Goal: Use online tool/utility: Utilize a website feature to perform a specific function

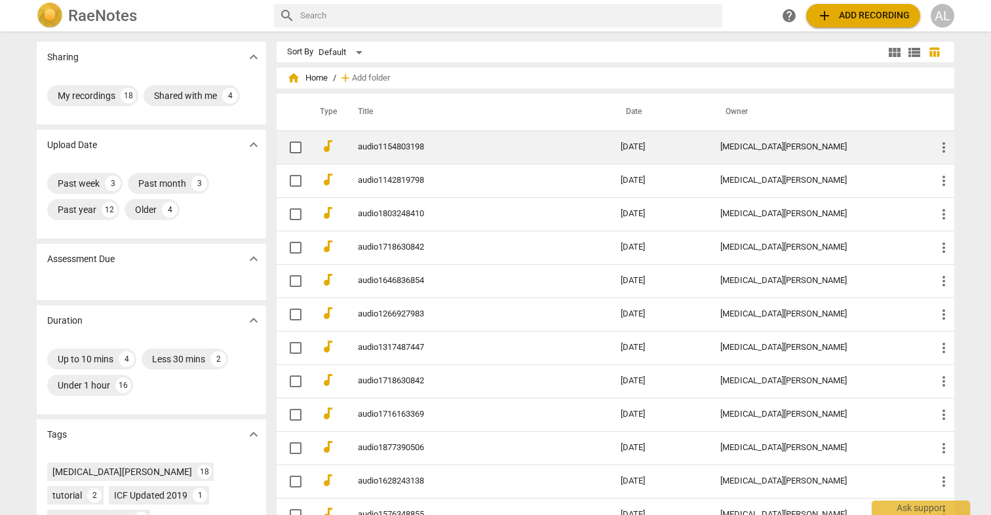
click at [413, 144] on link "audio1154803198" at bounding box center [466, 147] width 216 height 10
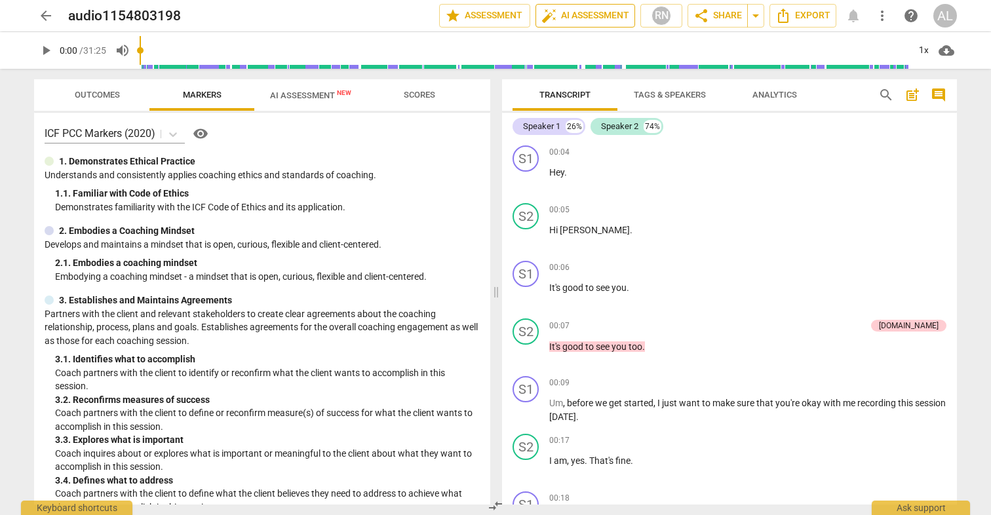
click at [602, 14] on span "auto_fix_high AI Assessment" at bounding box center [586, 16] width 88 height 16
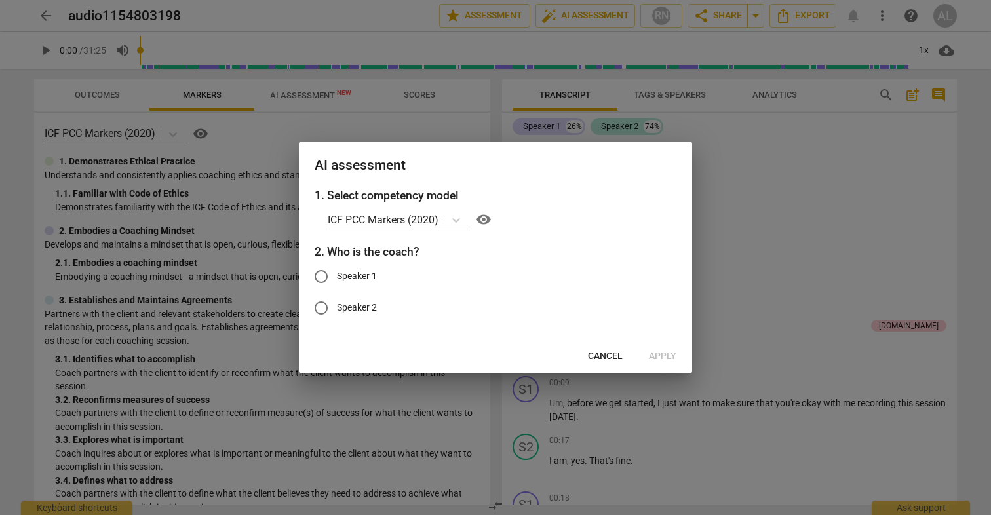
click at [365, 306] on span "Speaker 2" at bounding box center [357, 308] width 40 height 14
click at [337, 306] on input "Speaker 2" at bounding box center [321, 307] width 31 height 31
radio input "true"
click at [662, 353] on span "Apply" at bounding box center [663, 356] width 28 height 13
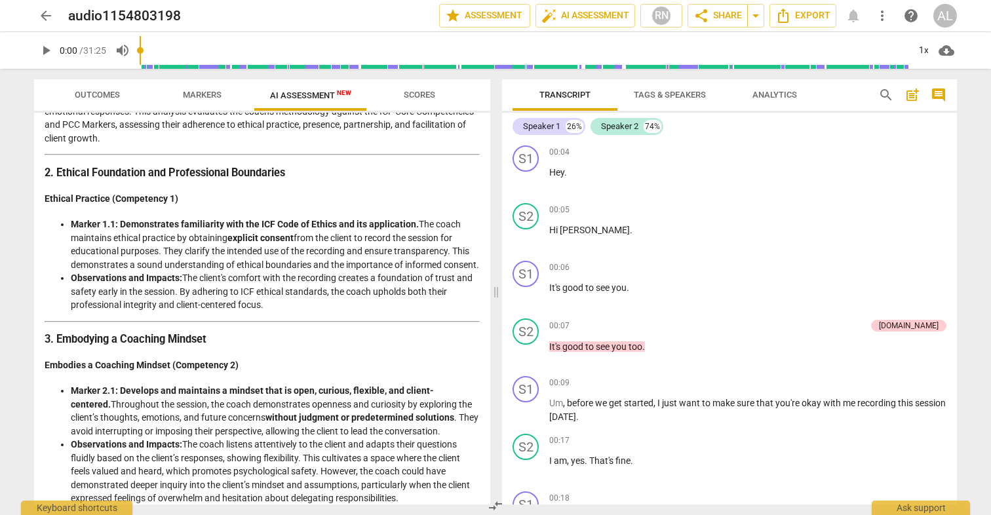
scroll to position [32, 0]
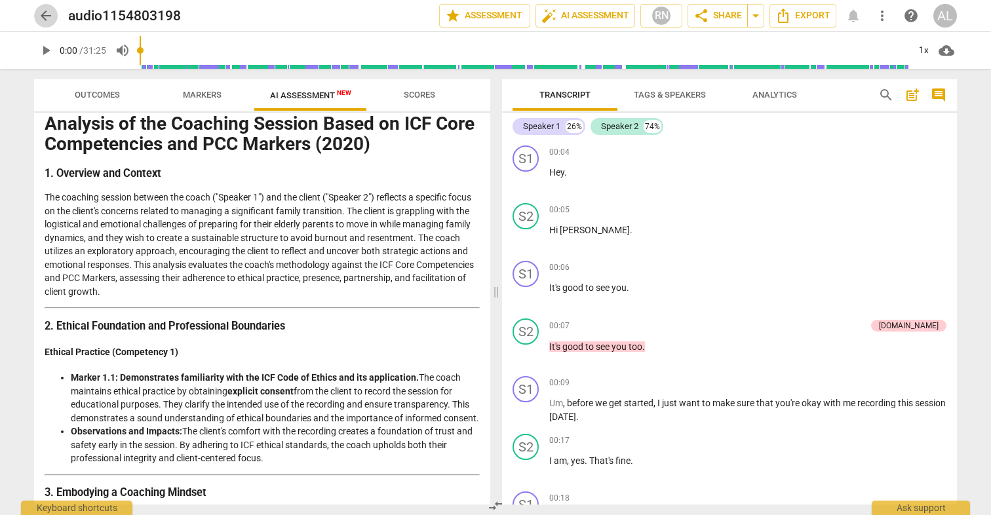
click at [46, 14] on span "arrow_back" at bounding box center [46, 16] width 16 height 16
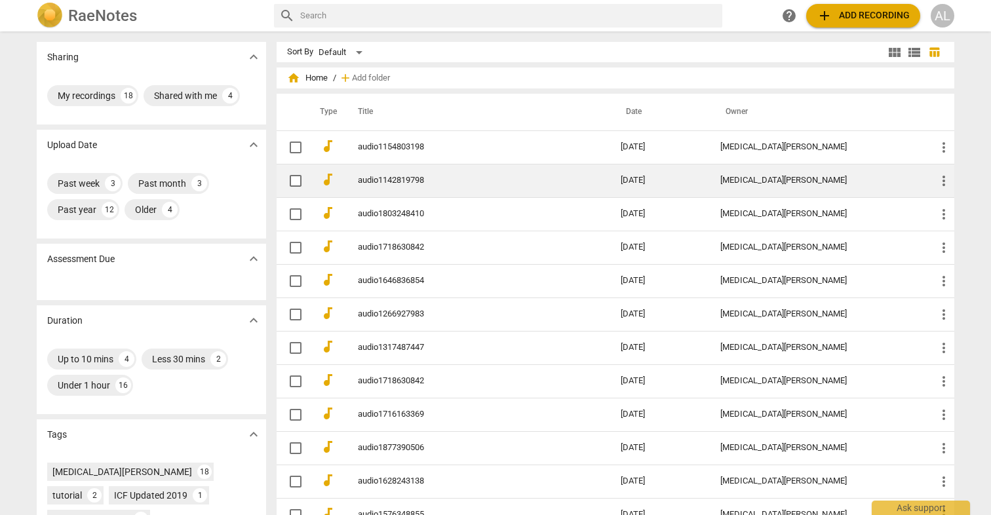
click at [397, 177] on link "audio1142819798" at bounding box center [466, 181] width 216 height 10
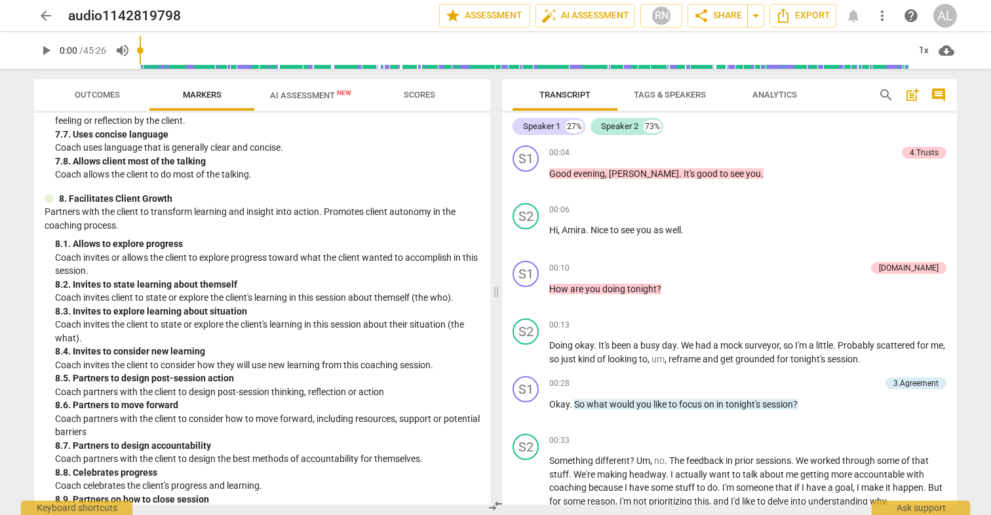
scroll to position [1349, 0]
click at [308, 94] on span "AI Assessment New" at bounding box center [310, 95] width 81 height 10
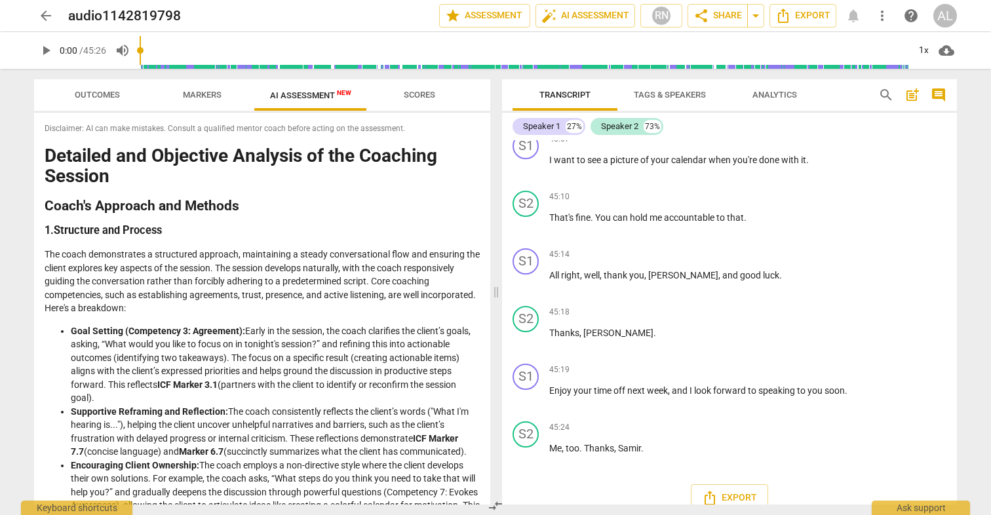
scroll to position [0, 0]
click at [41, 18] on span "arrow_back" at bounding box center [46, 16] width 16 height 16
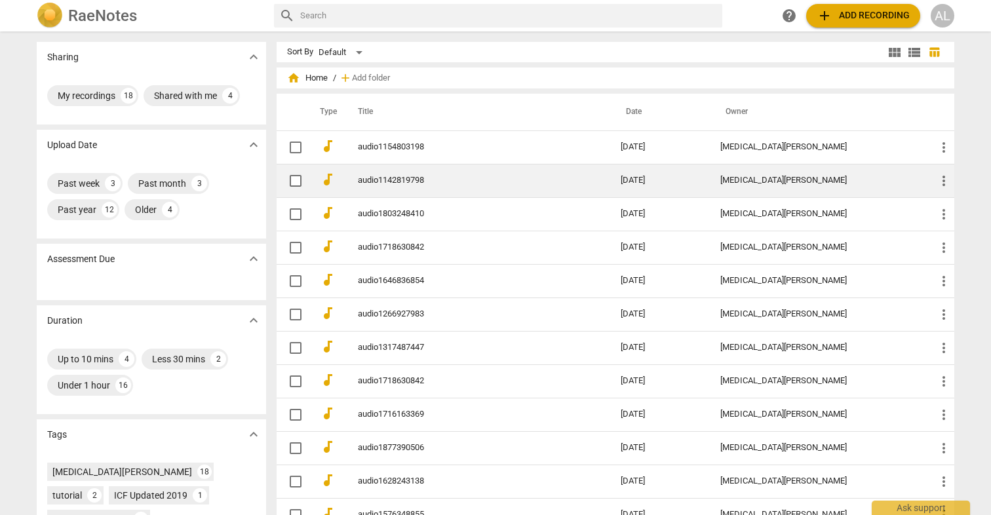
click at [368, 174] on td "audio1142819798" at bounding box center [476, 180] width 268 height 33
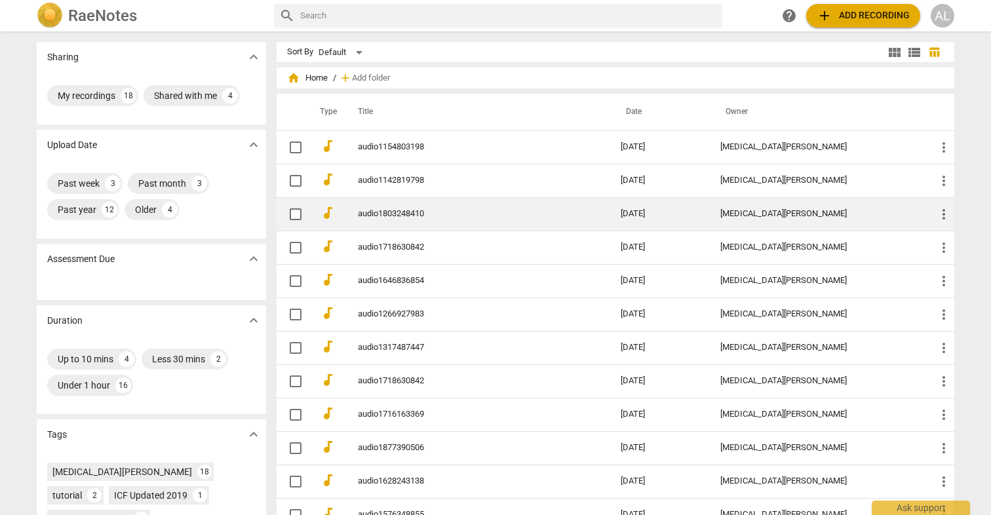
click at [390, 204] on td "audio1803248410" at bounding box center [476, 213] width 268 height 33
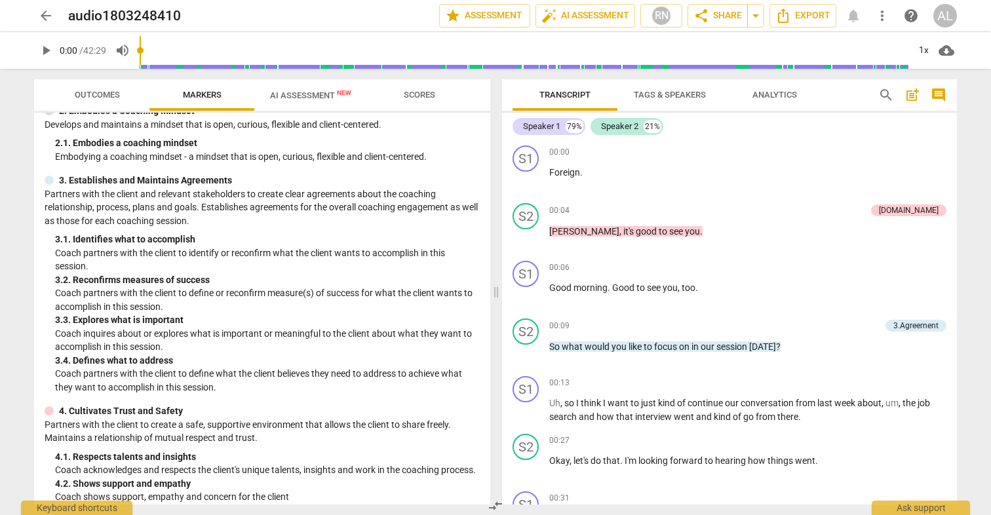
scroll to position [127, 0]
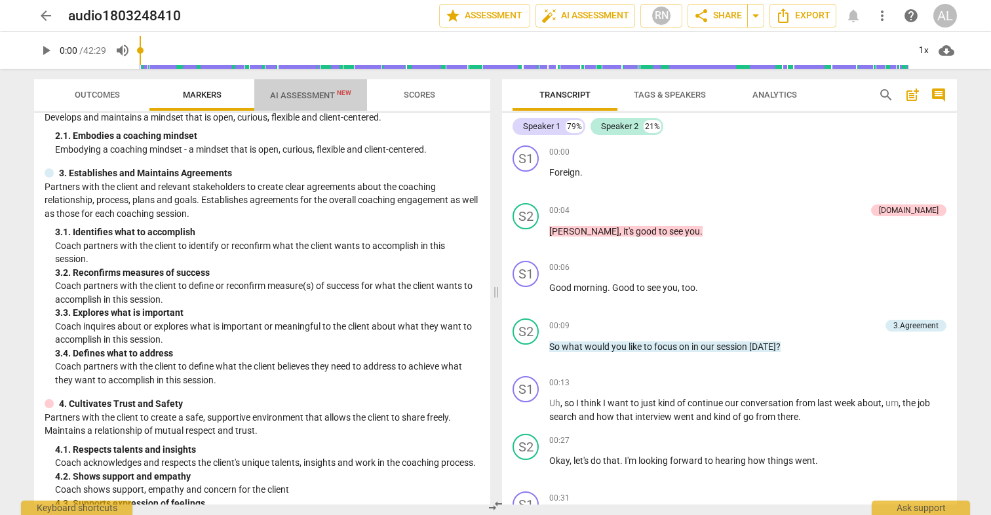
click at [314, 104] on span "AI Assessment New" at bounding box center [310, 95] width 113 height 20
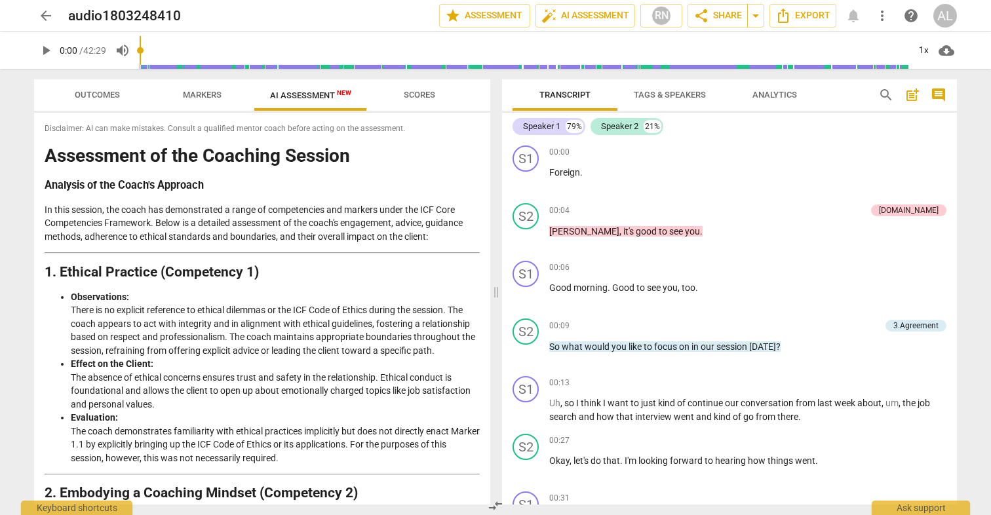
click at [208, 89] on span "Markers" at bounding box center [202, 96] width 70 height 18
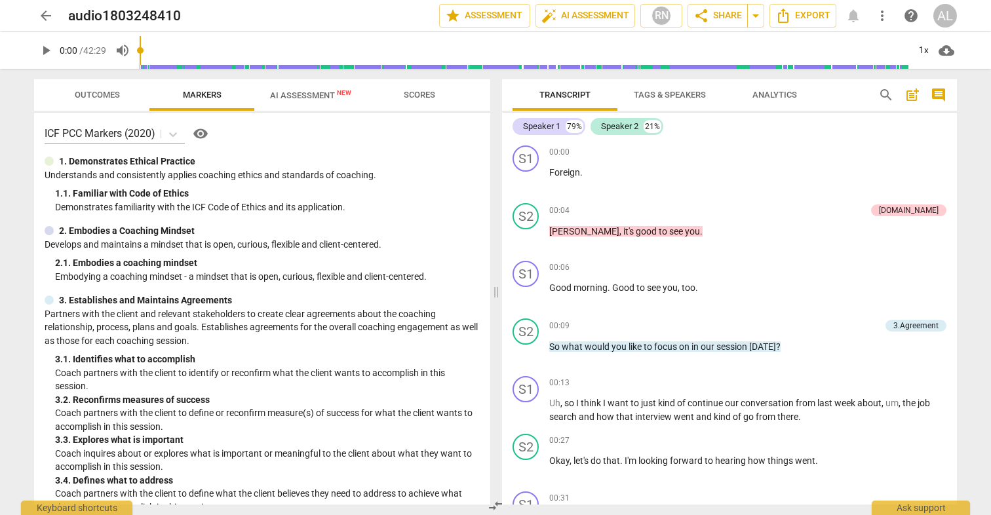
click at [285, 88] on span "AI Assessment New" at bounding box center [310, 95] width 113 height 20
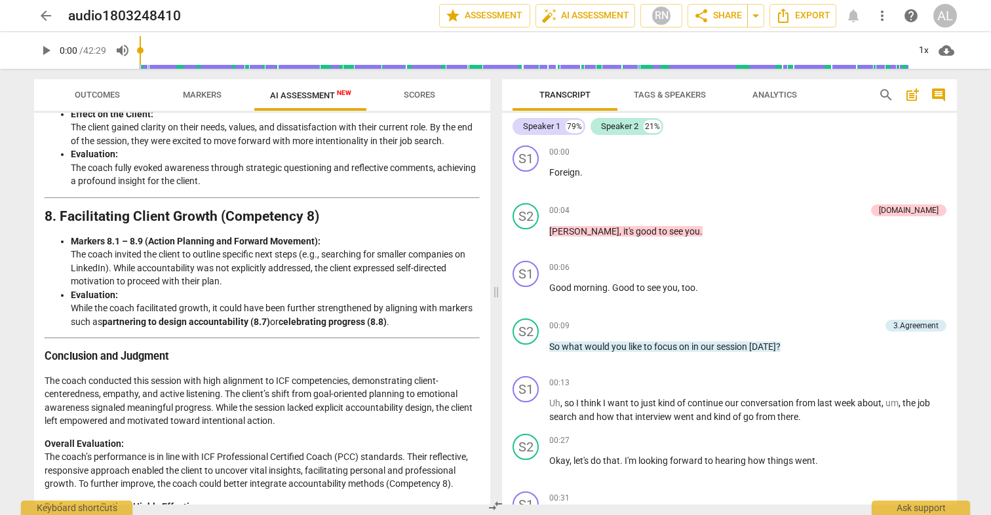
scroll to position [0, 0]
click at [196, 93] on span "Markers" at bounding box center [202, 95] width 39 height 10
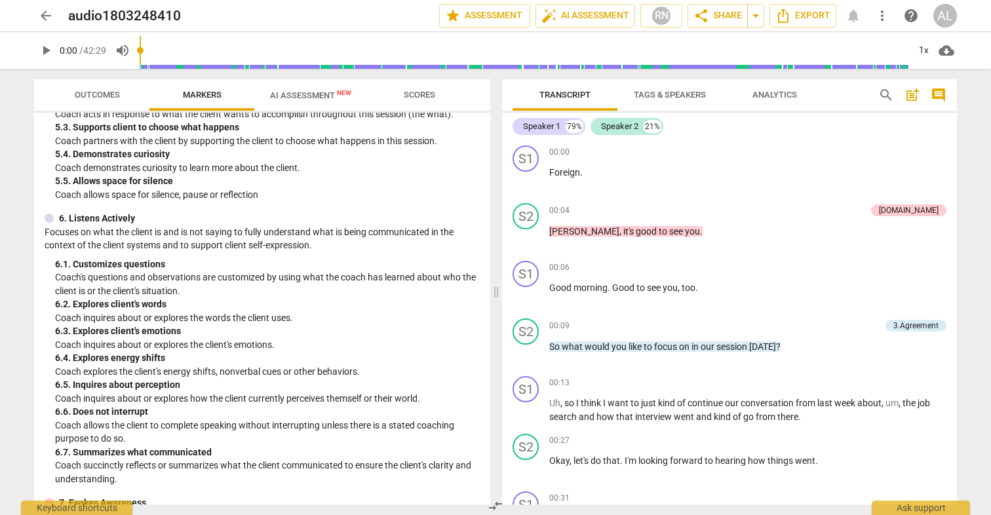
scroll to position [700, 0]
